Goal: Task Accomplishment & Management: Complete application form

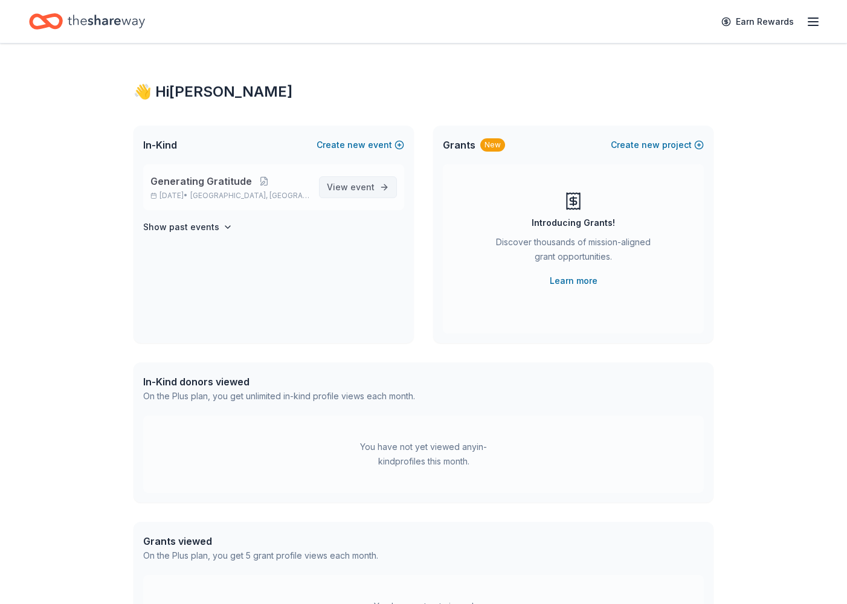
click at [376, 187] on link "View event" at bounding box center [358, 187] width 78 height 22
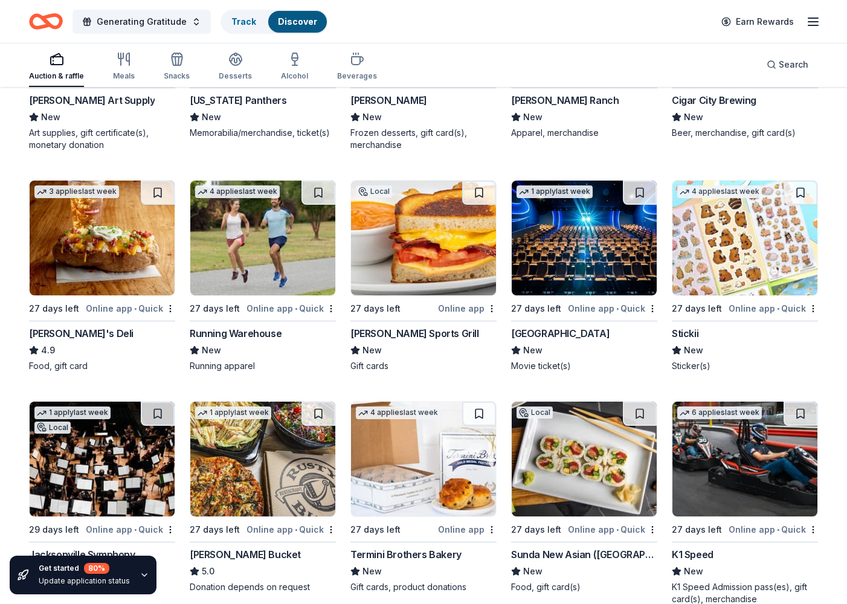
scroll to position [3295, 0]
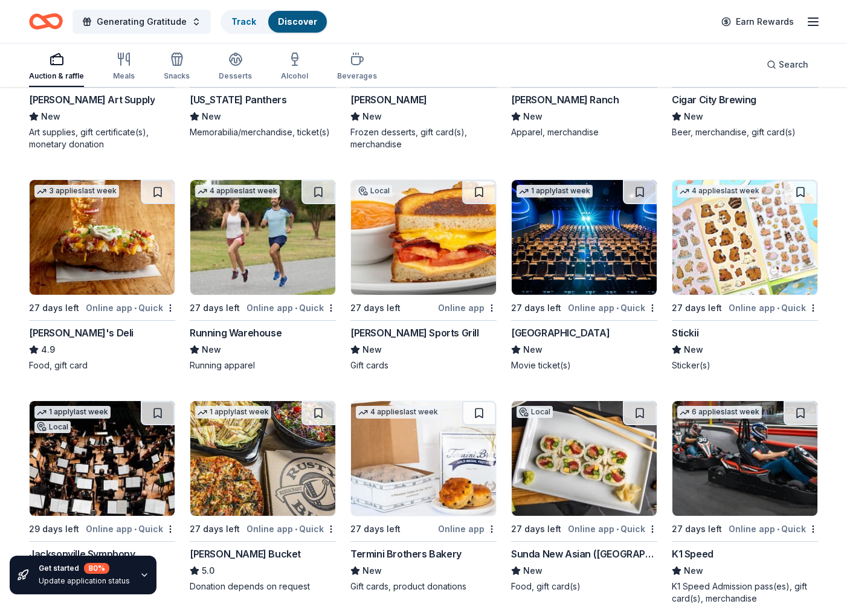
click at [544, 332] on div "Cinépolis" at bounding box center [560, 333] width 98 height 14
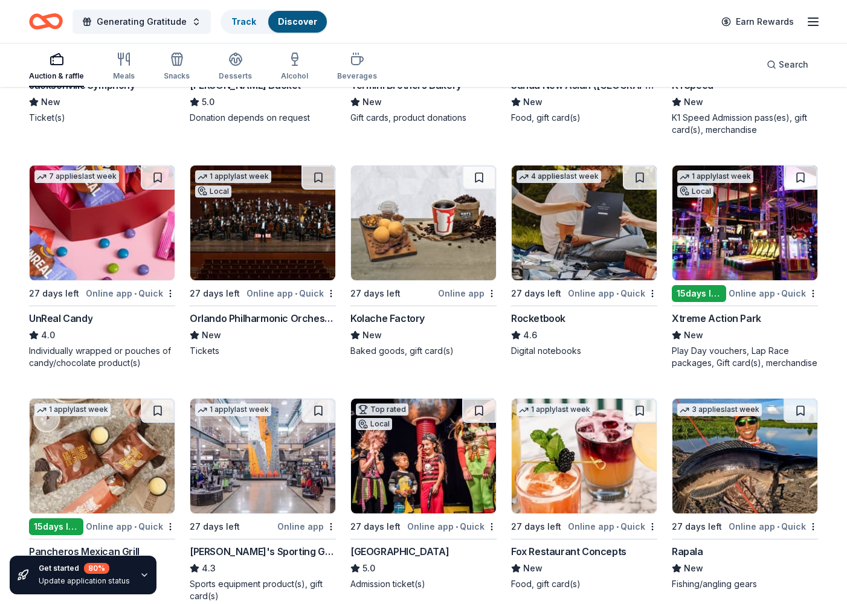
scroll to position [3775, 0]
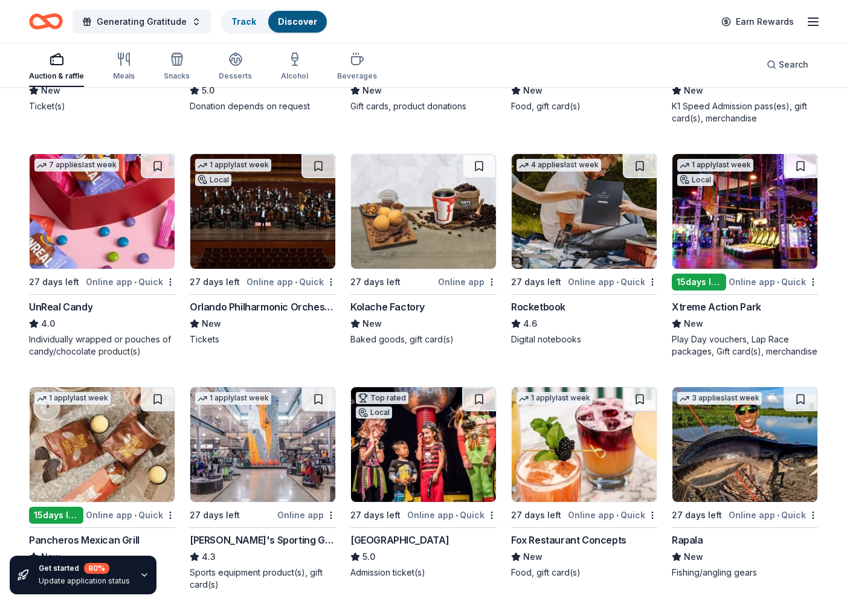
click at [575, 281] on div "Online app • Quick" at bounding box center [612, 281] width 89 height 15
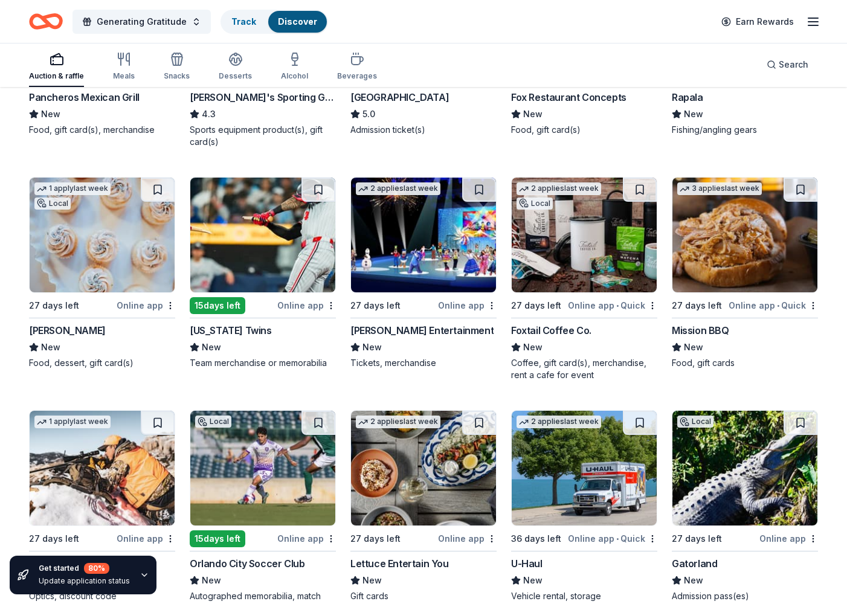
scroll to position [4222, 0]
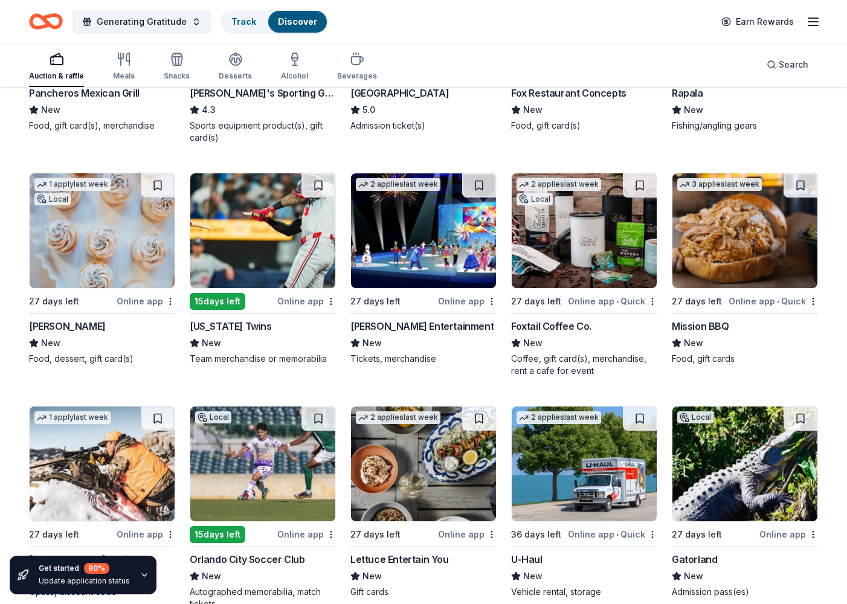
click at [397, 327] on div "[PERSON_NAME] Entertainment" at bounding box center [421, 326] width 143 height 14
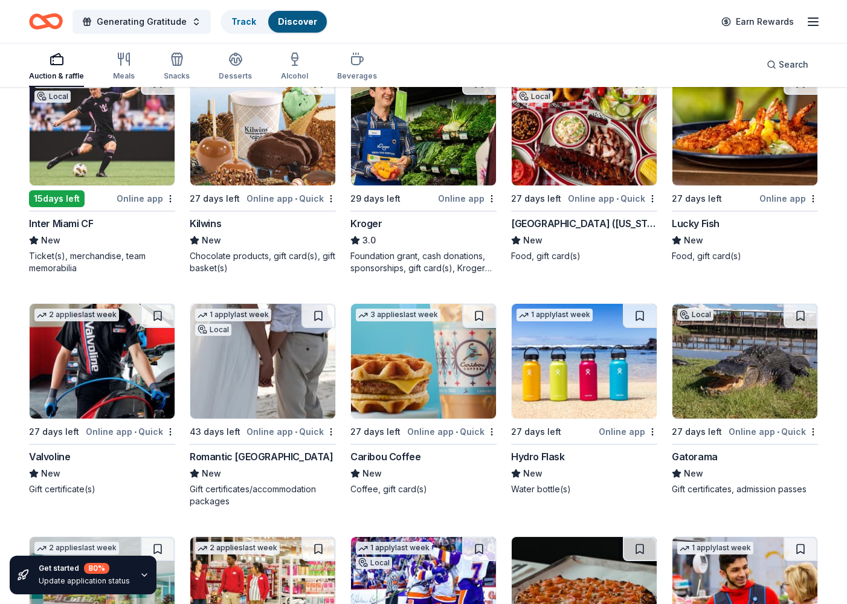
scroll to position [5705, 0]
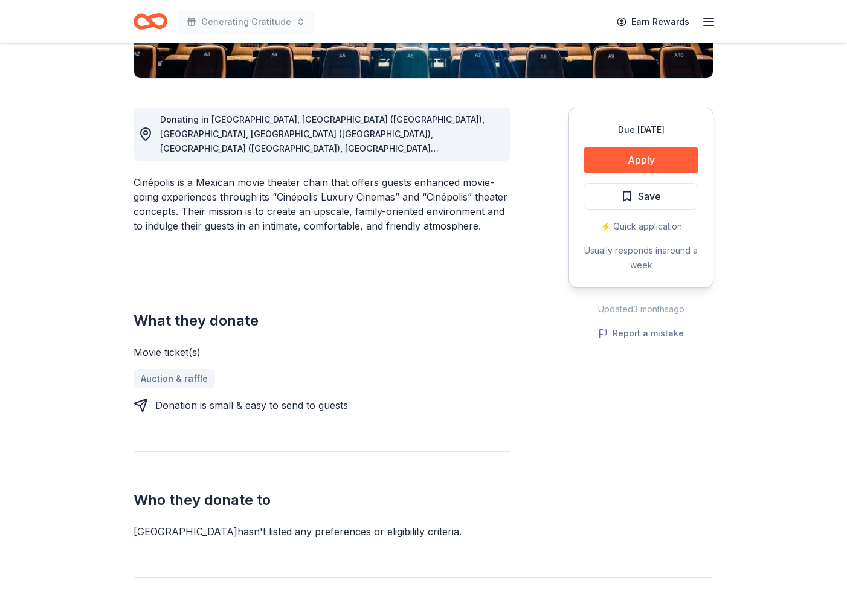
scroll to position [292, 0]
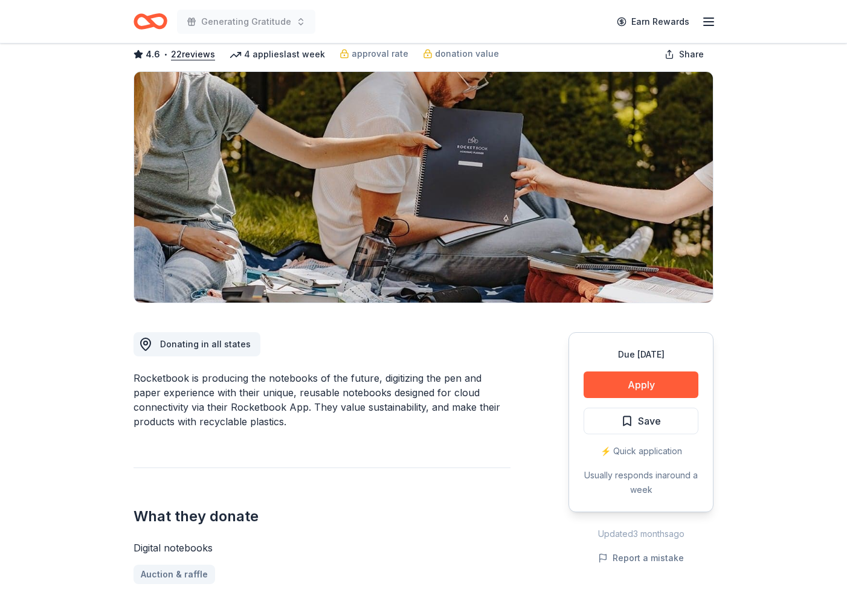
scroll to position [59, 0]
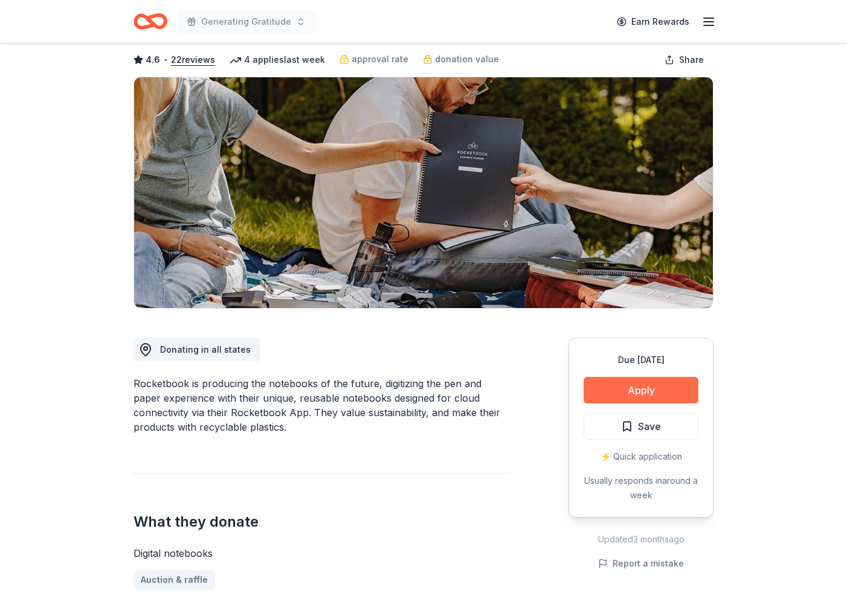
click at [645, 388] on button "Apply" at bounding box center [641, 390] width 115 height 27
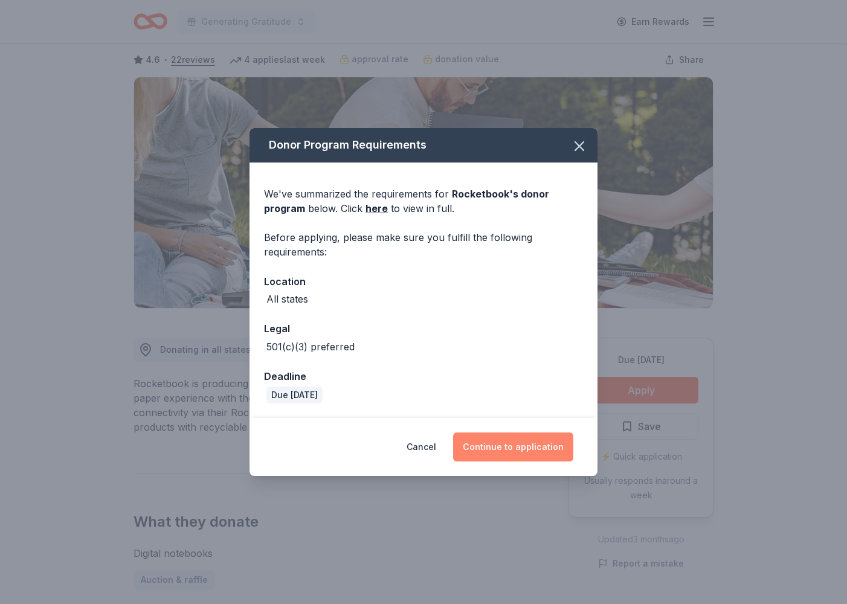
click at [503, 449] on button "Continue to application" at bounding box center [513, 446] width 120 height 29
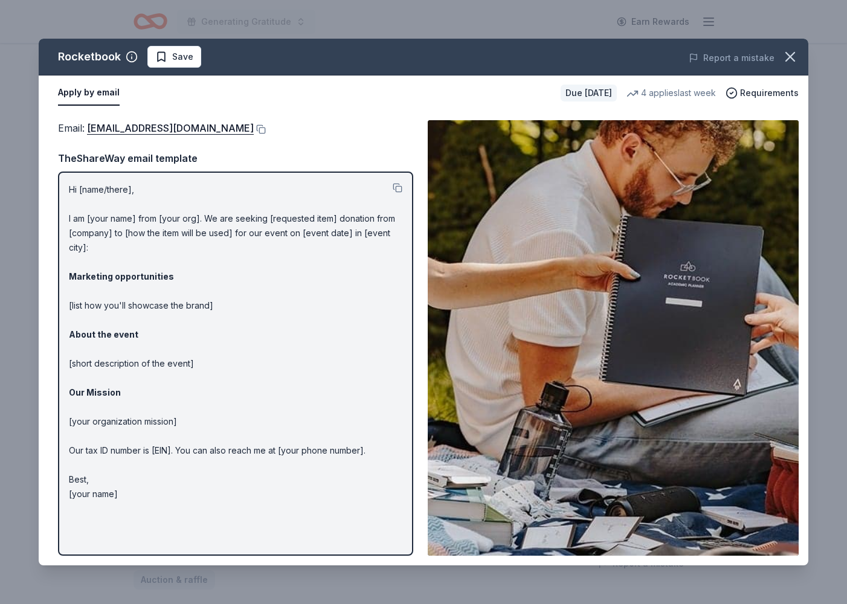
drag, startPoint x: 68, startPoint y: 186, endPoint x: 158, endPoint y: 397, distance: 229.5
click at [158, 397] on div "Hi [name/there], I am [your name] from [your org]. We are seeking [requested it…" at bounding box center [235, 364] width 355 height 384
drag, startPoint x: 69, startPoint y: 189, endPoint x: 127, endPoint y: 239, distance: 76.3
click at [127, 239] on p "Hi [name/there], I am [your name] from [your org]. We are seeking [requested it…" at bounding box center [235, 341] width 333 height 319
click at [266, 129] on button at bounding box center [260, 129] width 12 height 10
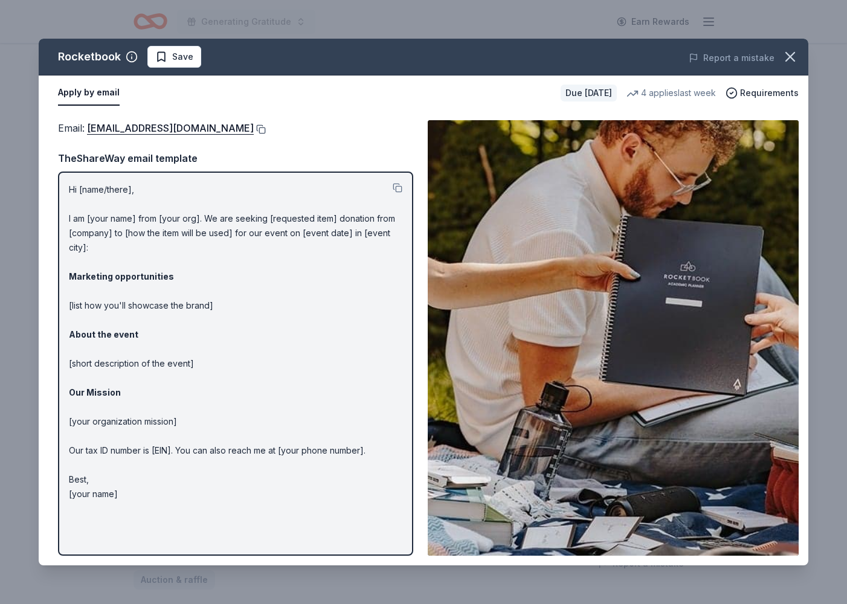
click at [266, 128] on button at bounding box center [260, 129] width 12 height 10
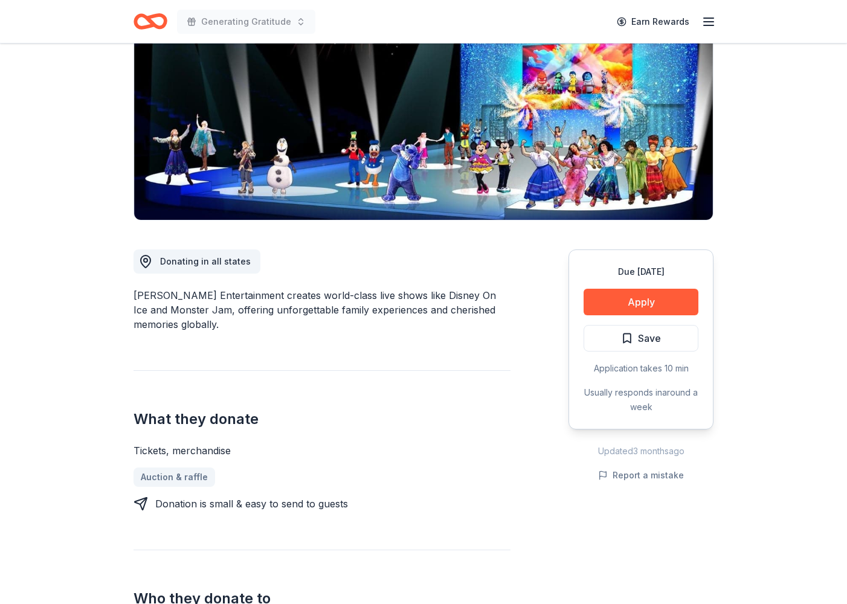
scroll to position [147, 0]
click at [636, 304] on button "Apply" at bounding box center [641, 302] width 115 height 27
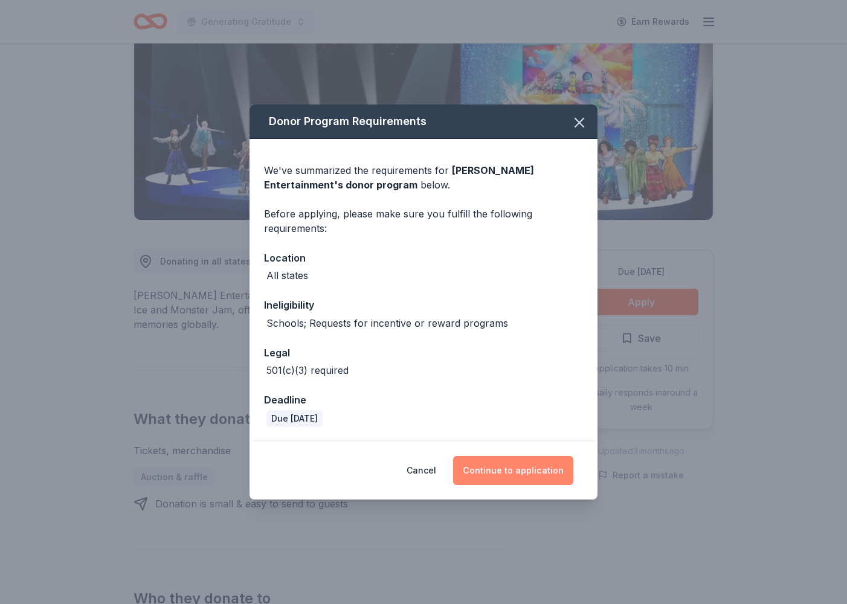
click at [505, 471] on button "Continue to application" at bounding box center [513, 470] width 120 height 29
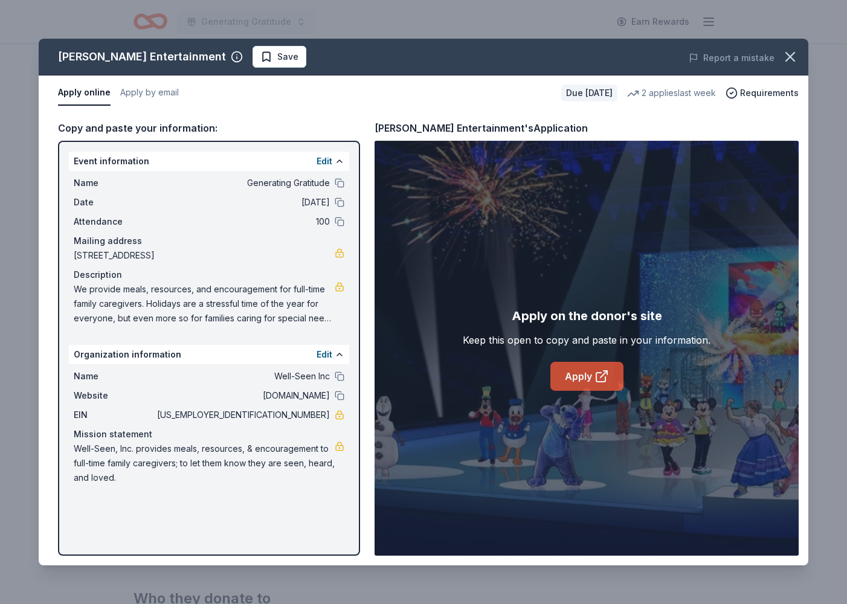
click at [594, 371] on icon at bounding box center [601, 376] width 14 height 14
click at [585, 382] on link "Apply" at bounding box center [586, 376] width 73 height 29
